Goal: Find specific page/section: Find specific page/section

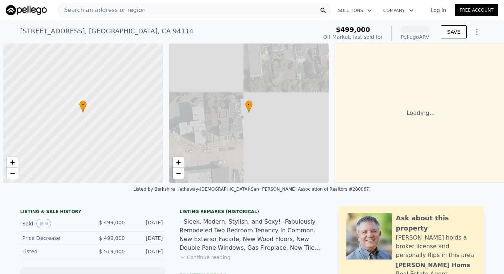
scroll to position [0, 3]
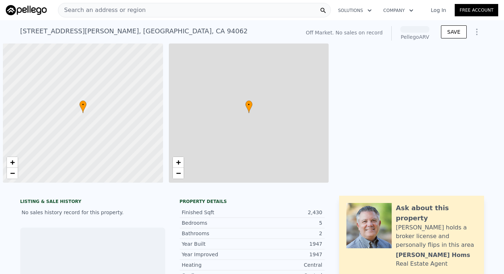
scroll to position [0, 3]
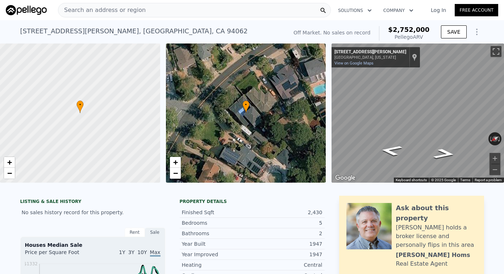
click at [243, 8] on div "Search an address or region" at bounding box center [194, 10] width 273 height 14
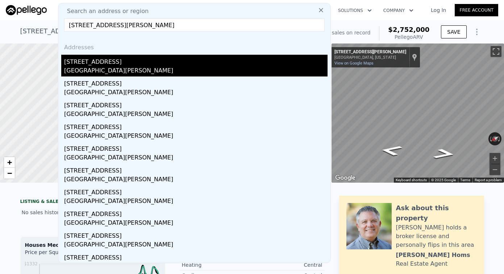
type input "40 Viento Way, Point Reyes Station, CA 94956"
click at [169, 61] on div "40 Viento Way" at bounding box center [195, 61] width 263 height 12
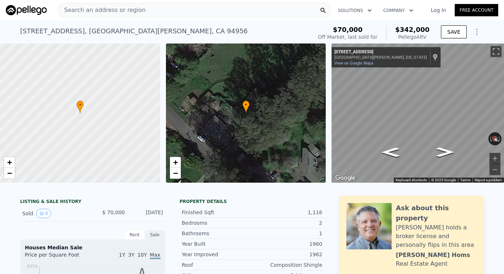
click at [229, 16] on div "Search an address or region" at bounding box center [194, 10] width 273 height 14
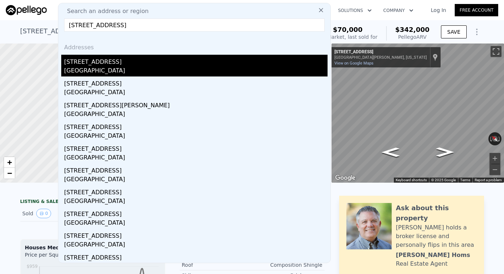
type input "27946 Pompano Ave, Hayward, CA 94544"
click at [194, 61] on div "27946 Pompano Ave" at bounding box center [195, 61] width 263 height 12
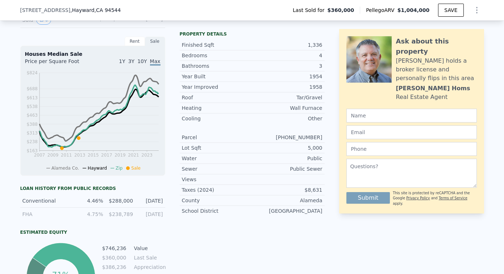
scroll to position [213, 0]
